Goal: Task Accomplishment & Management: Use online tool/utility

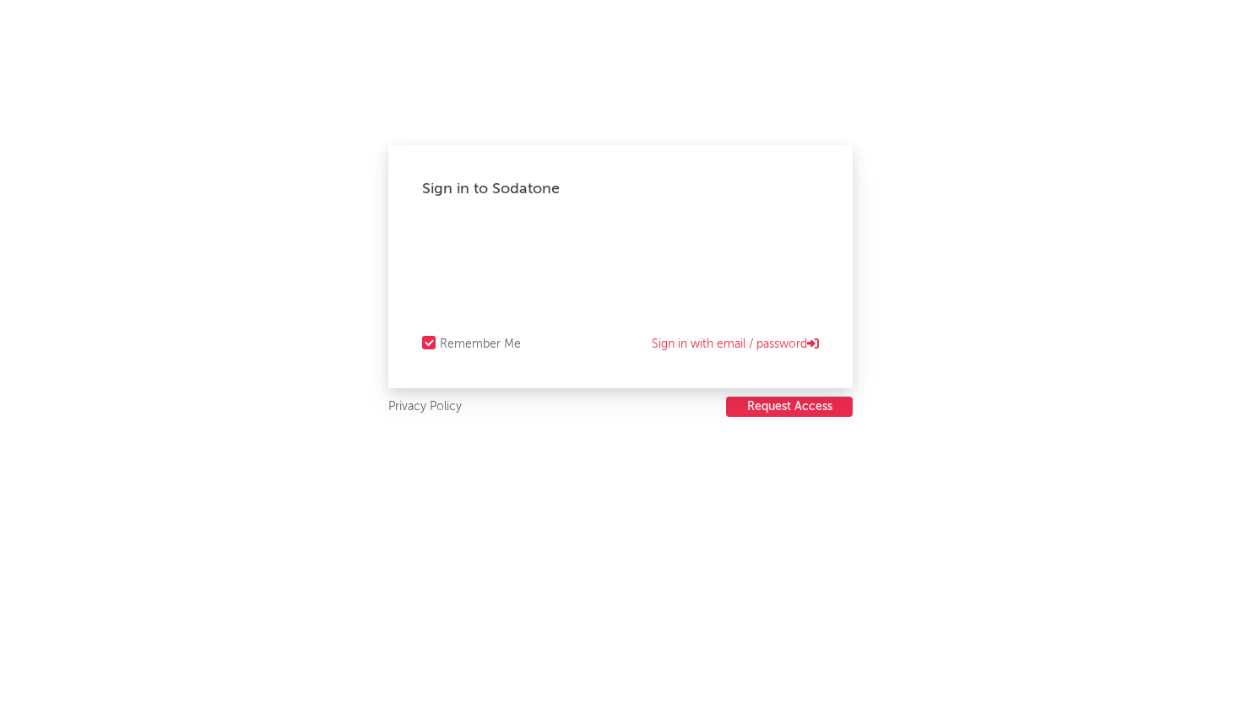
select select "recorded_music"
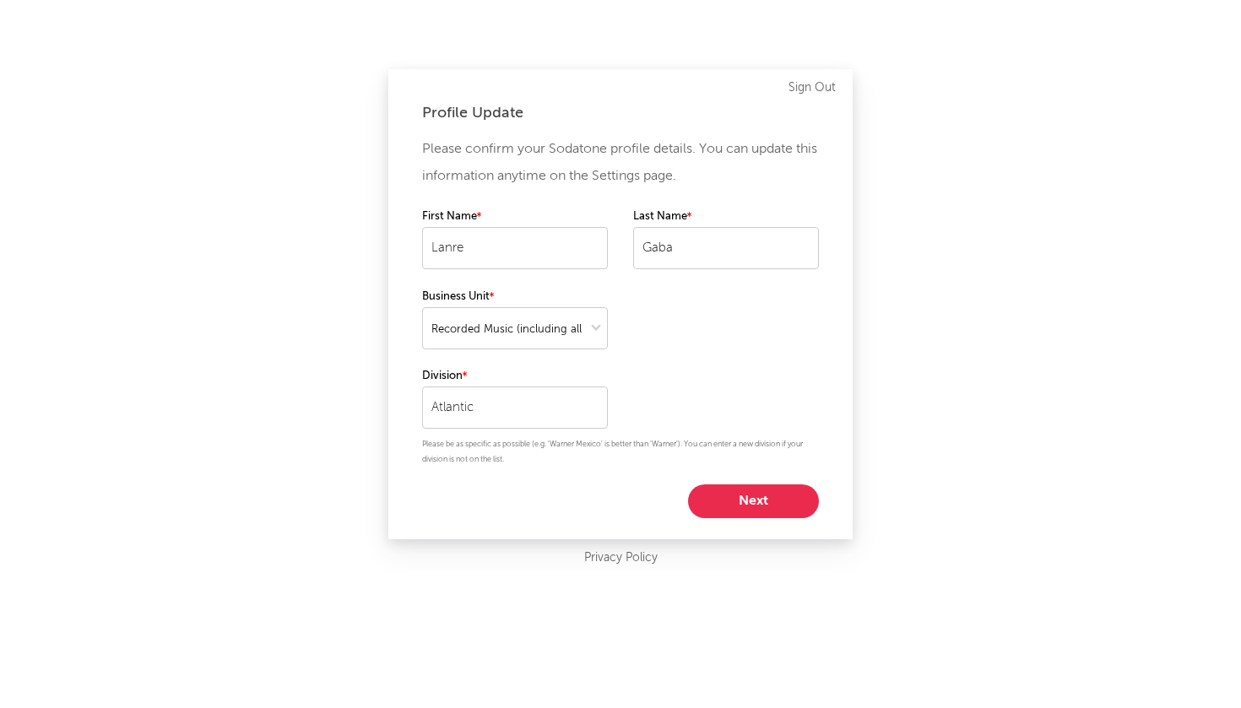
click at [753, 500] on button "Next" at bounding box center [753, 501] width 131 height 34
select select "exec"
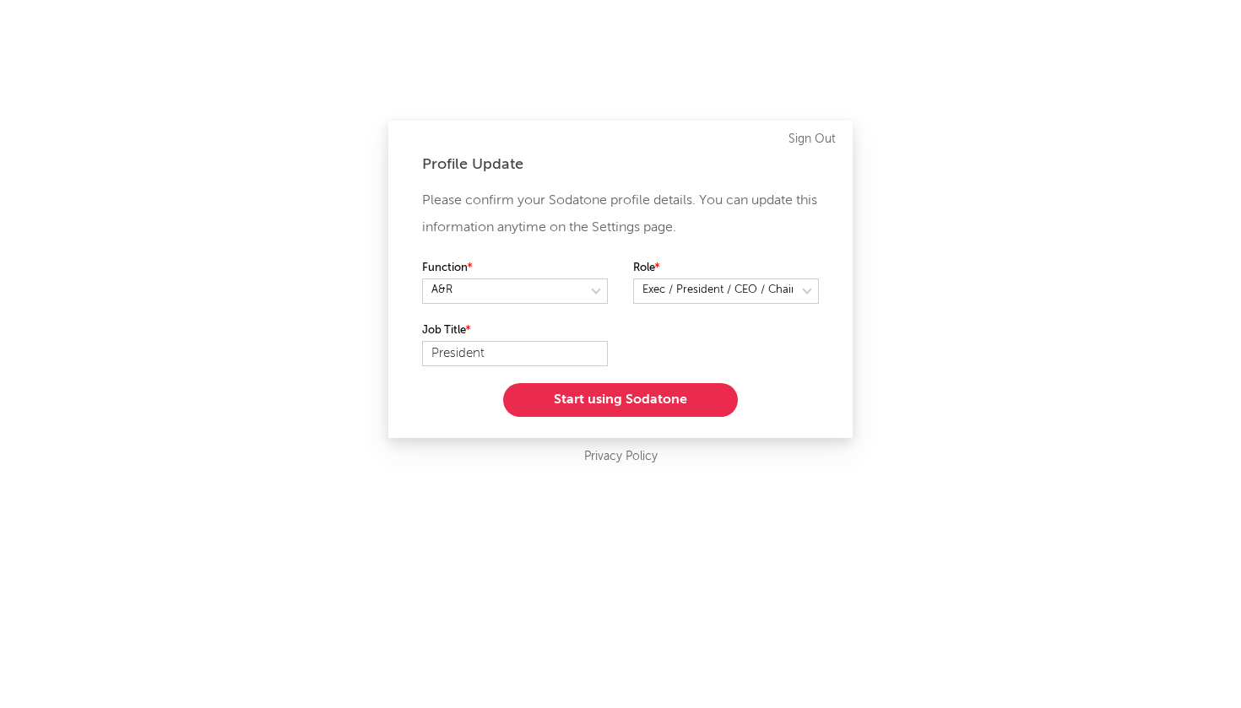
click at [687, 409] on button "Start using Sodatone" at bounding box center [620, 400] width 235 height 34
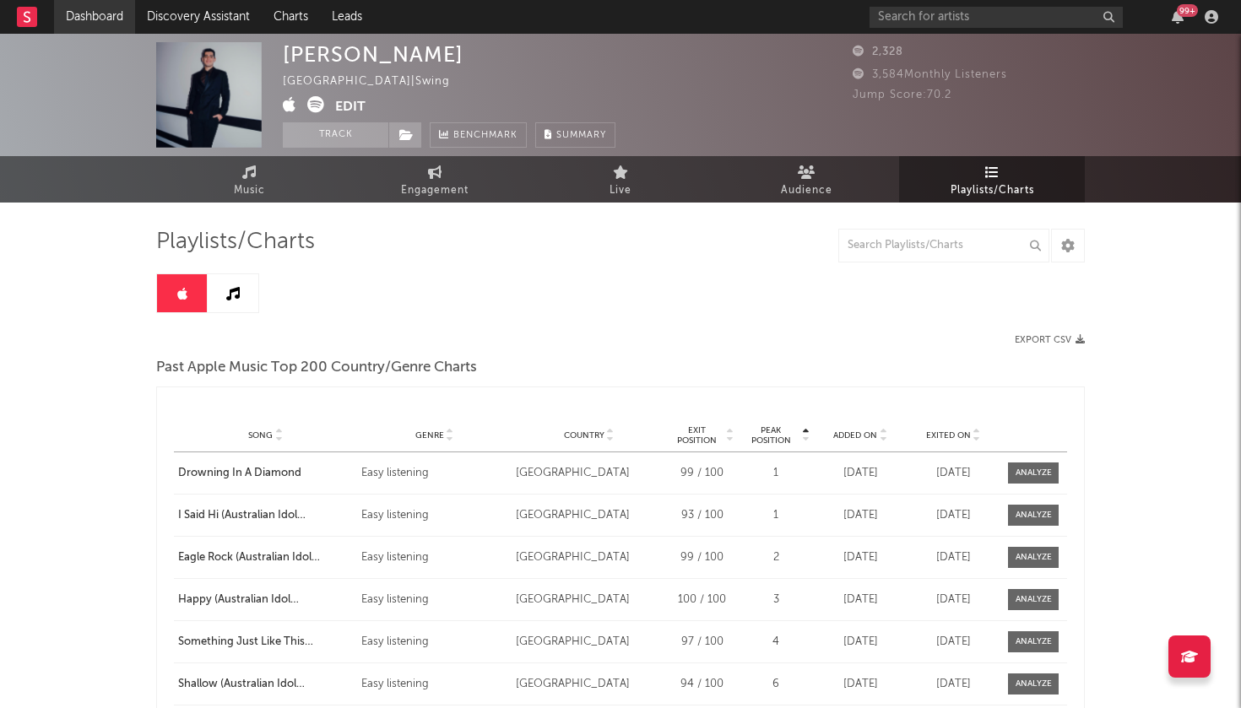
click at [88, 13] on link "Dashboard" at bounding box center [94, 17] width 81 height 34
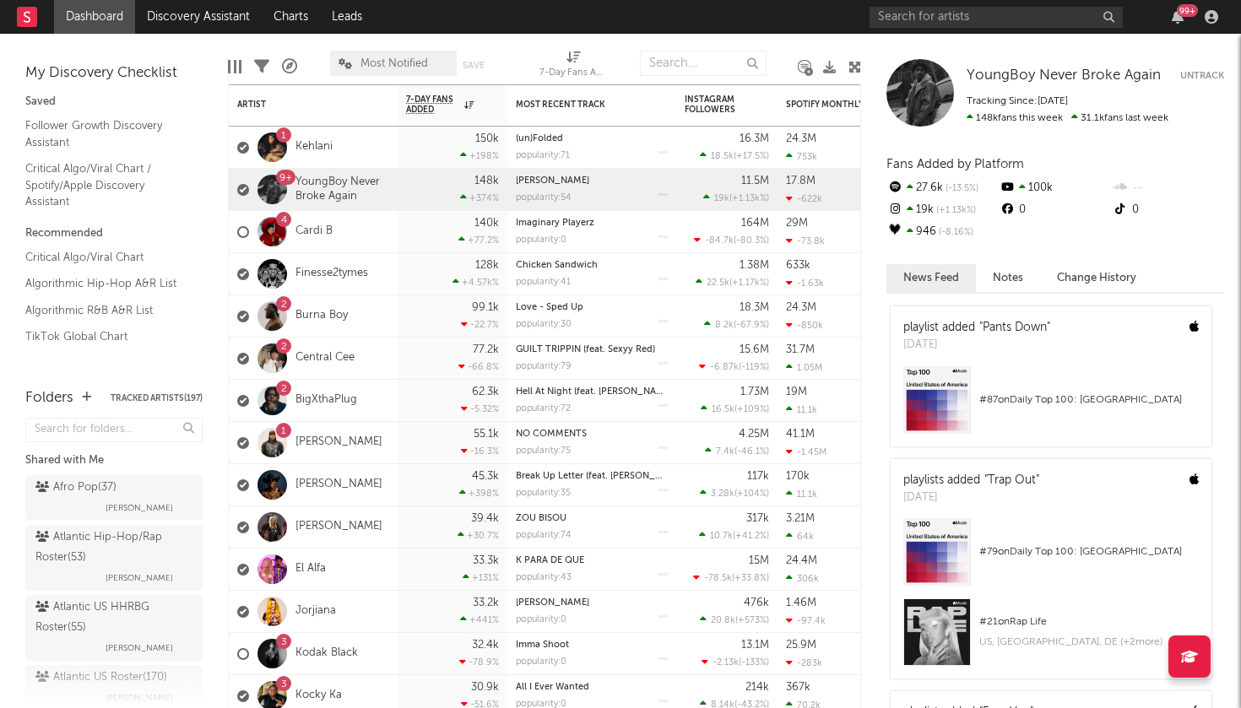
click at [93, 17] on link "Dashboard" at bounding box center [94, 17] width 81 height 34
click at [74, 131] on link "Follower Growth Discovery Assistant" at bounding box center [105, 133] width 160 height 35
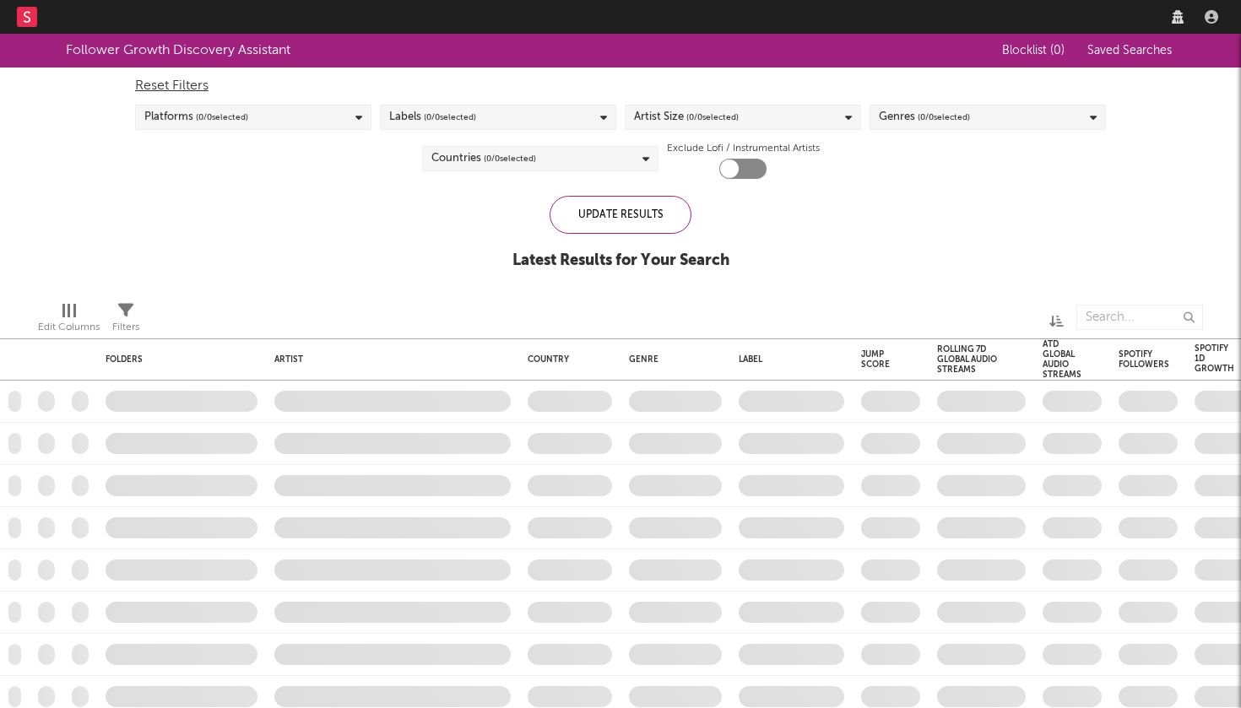
checkbox input "true"
